Goal: Transaction & Acquisition: Purchase product/service

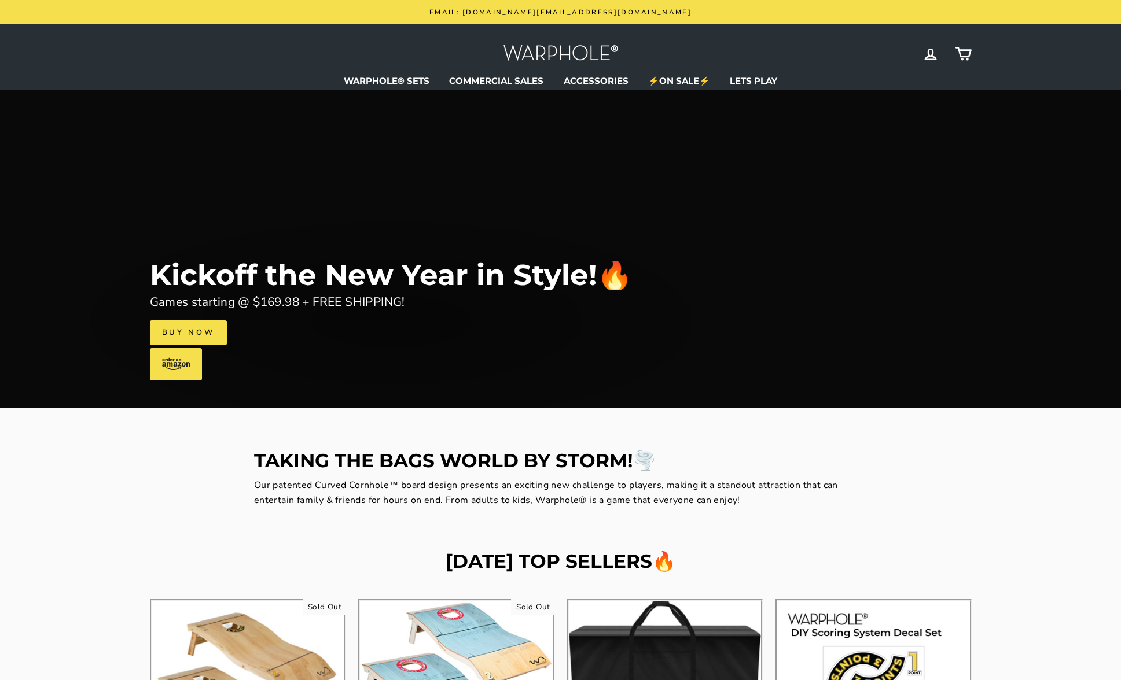
scroll to position [315, 0]
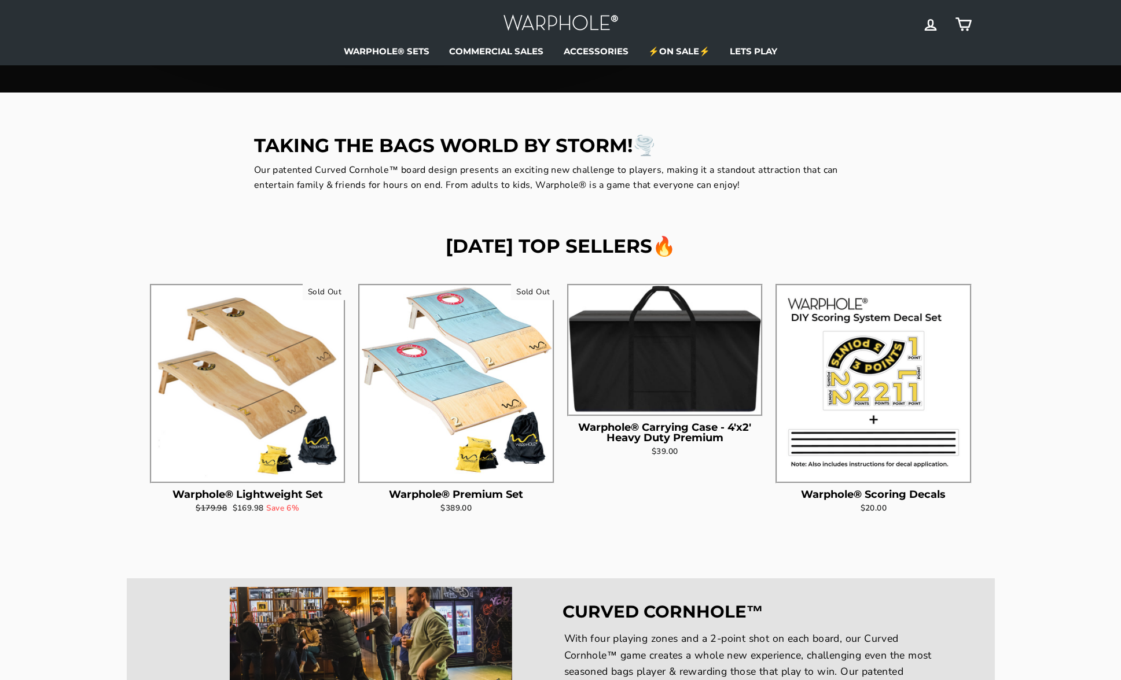
click at [470, 349] on img at bounding box center [456, 382] width 193 height 193
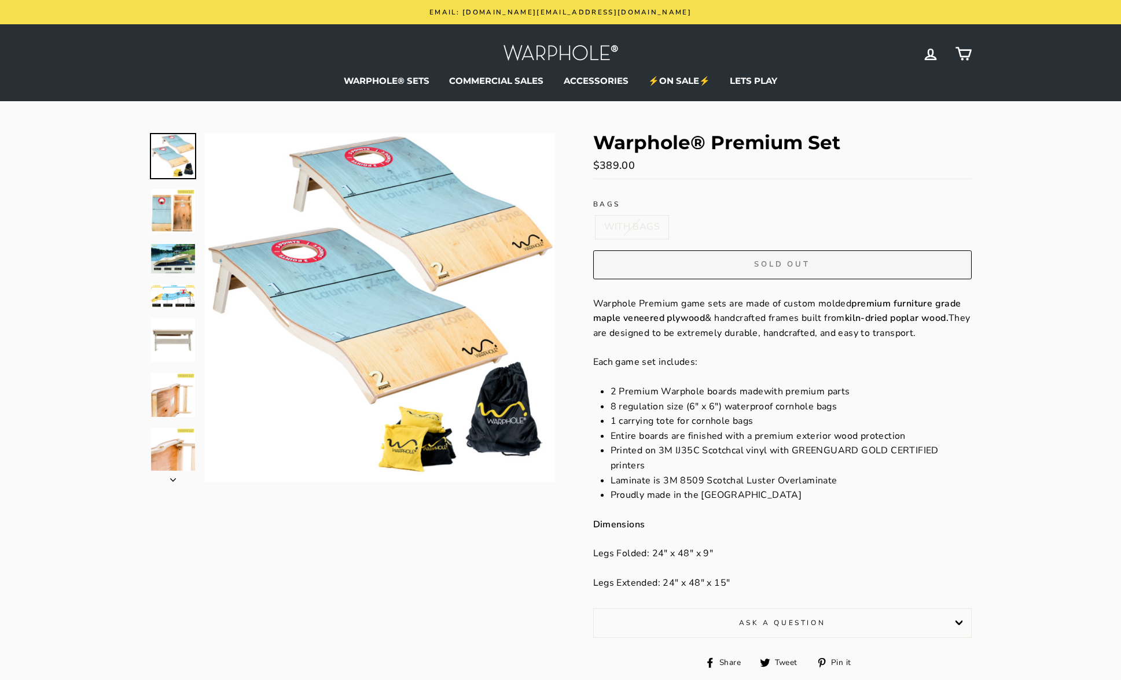
click at [308, 269] on button "Close (esc)" at bounding box center [379, 307] width 349 height 349
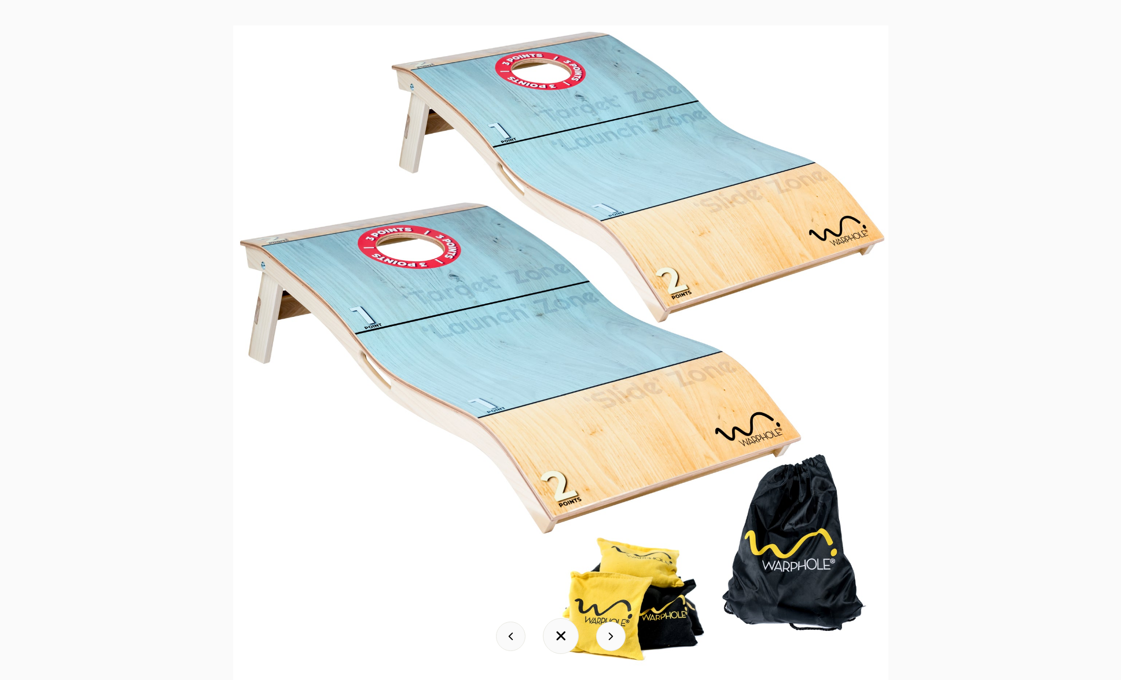
click at [488, 263] on img at bounding box center [560, 352] width 655 height 655
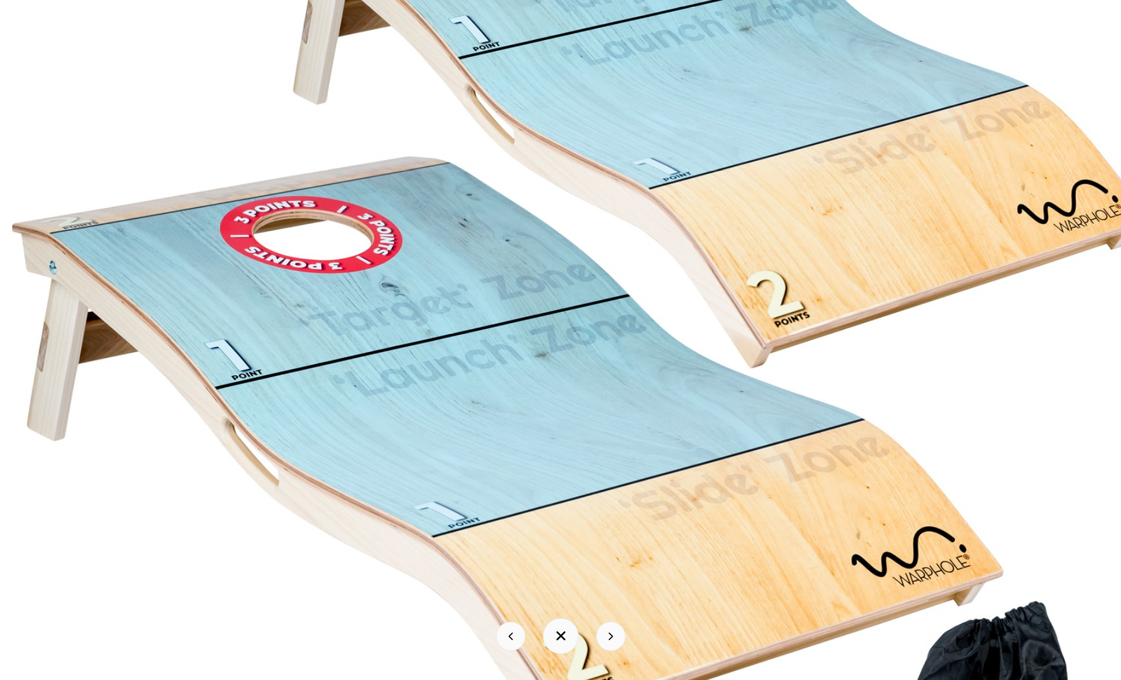
click at [488, 263] on img at bounding box center [578, 421] width 1157 height 1157
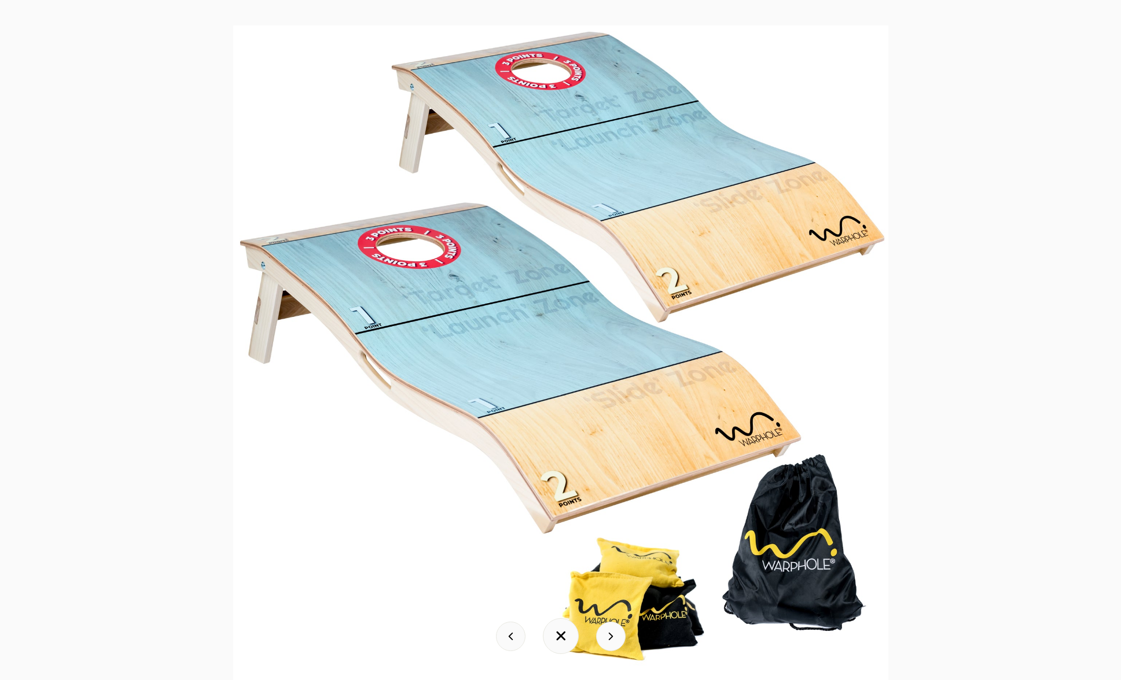
click at [565, 634] on button at bounding box center [561, 636] width 36 height 36
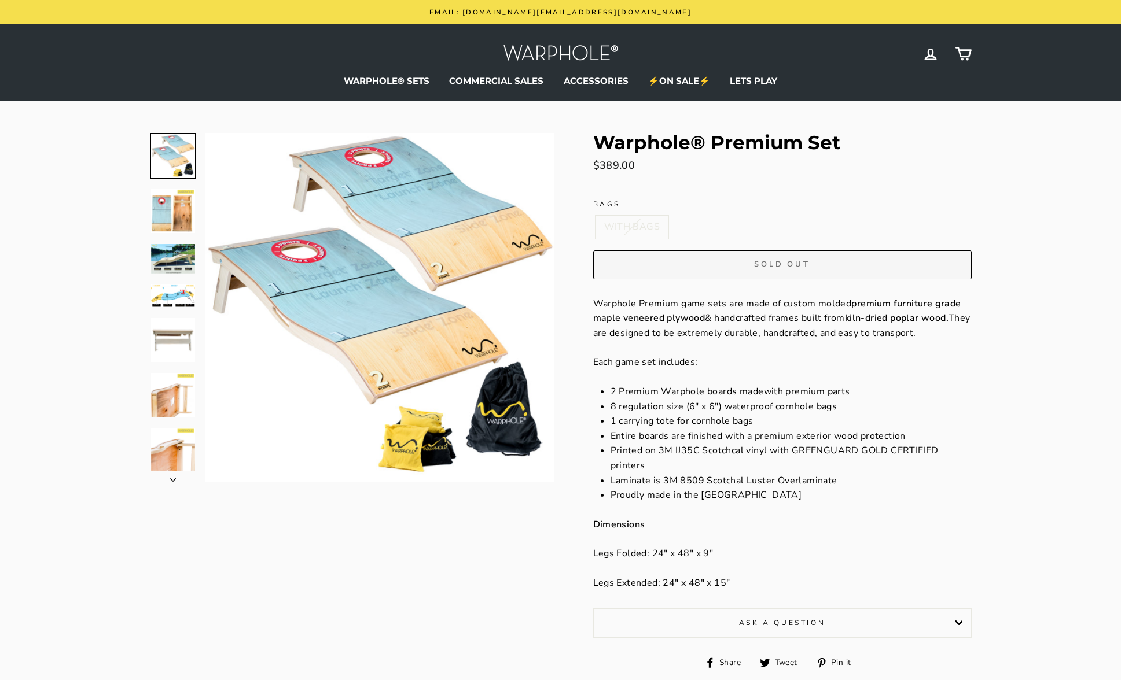
click at [170, 403] on img at bounding box center [173, 395] width 44 height 44
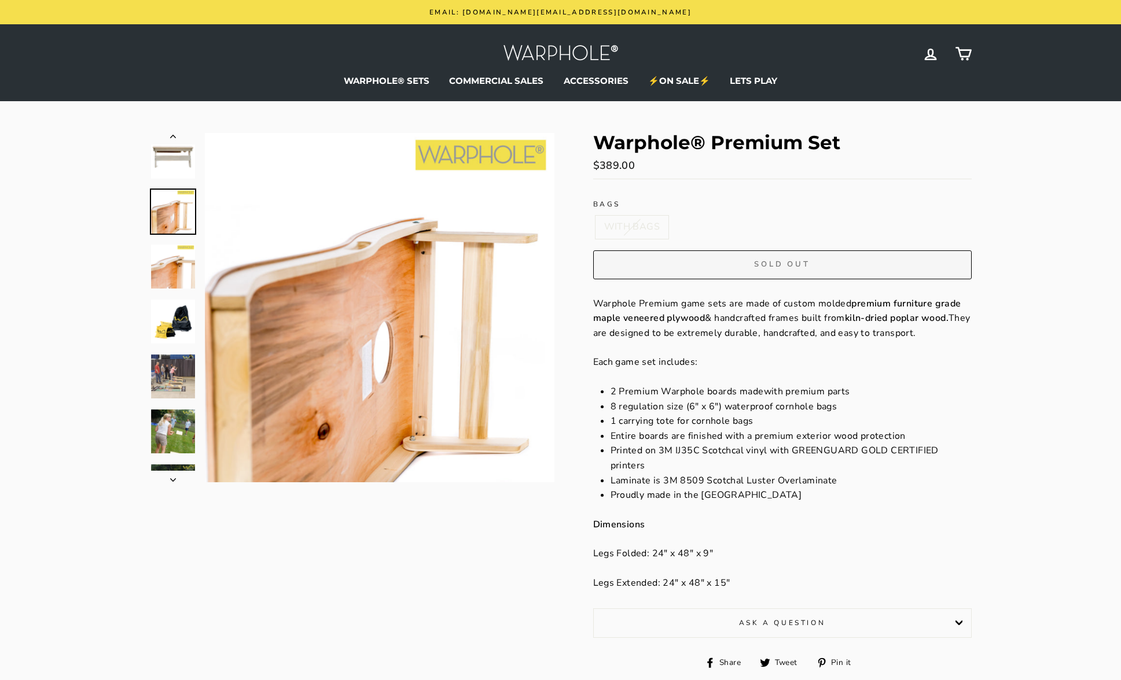
click at [169, 433] on img at bounding box center [173, 432] width 44 height 44
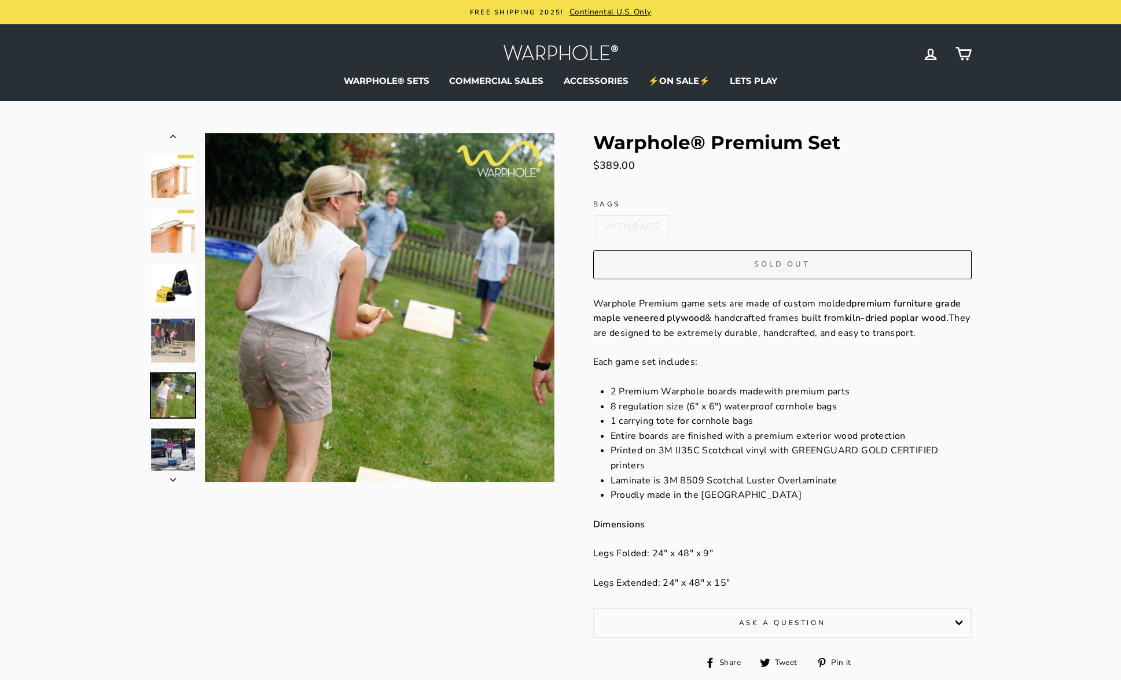
scroll to position [421, 0]
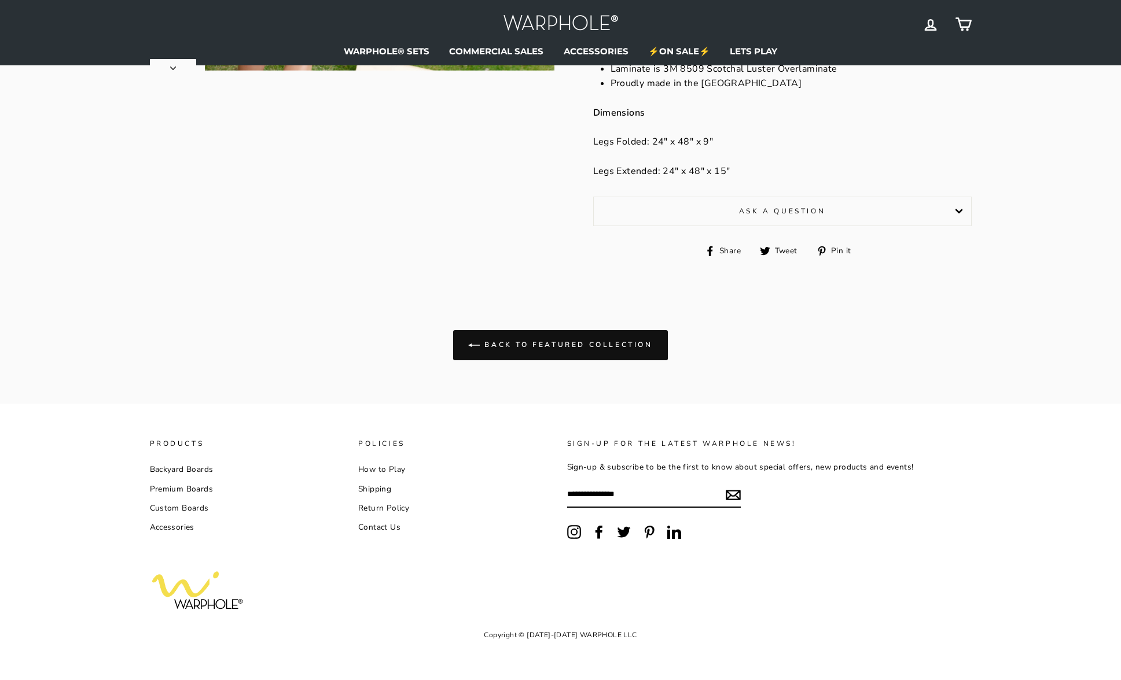
click at [386, 510] on link "Return Policy" at bounding box center [383, 508] width 51 height 17
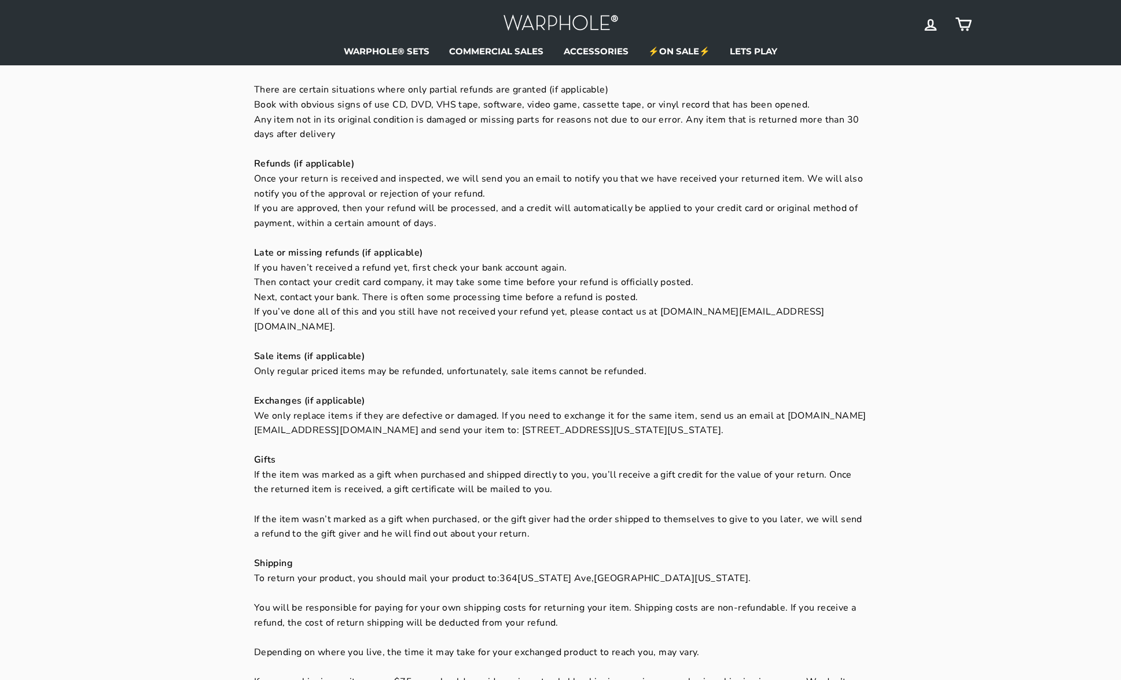
scroll to position [469, 0]
